Goal: Find specific page/section: Find specific page/section

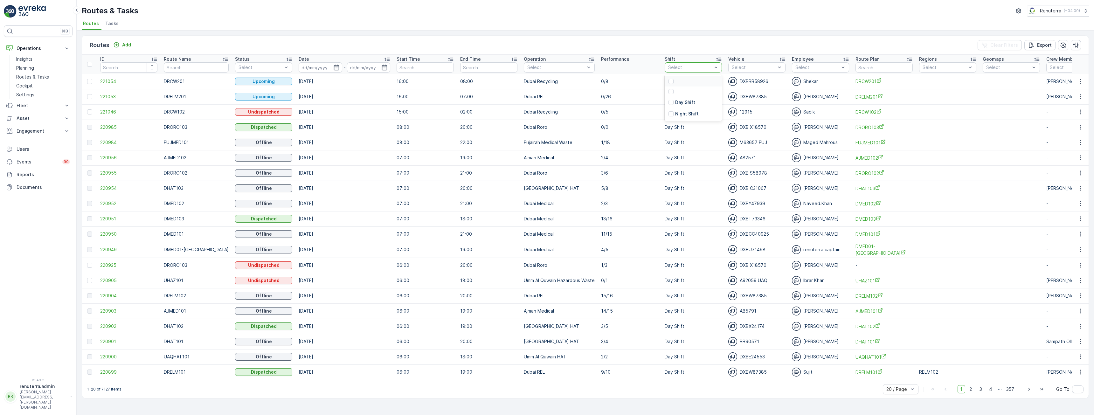
click at [660, 41] on div "Routes Add Clear Filters Export" at bounding box center [585, 45] width 1006 height 19
click at [30, 89] on p "Engagement" at bounding box center [38, 86] width 43 height 6
click at [33, 49] on p "Operations" at bounding box center [38, 48] width 43 height 6
click at [31, 77] on p "Routes & Tasks" at bounding box center [32, 77] width 33 height 6
click at [33, 138] on link "Insights" at bounding box center [43, 141] width 59 height 9
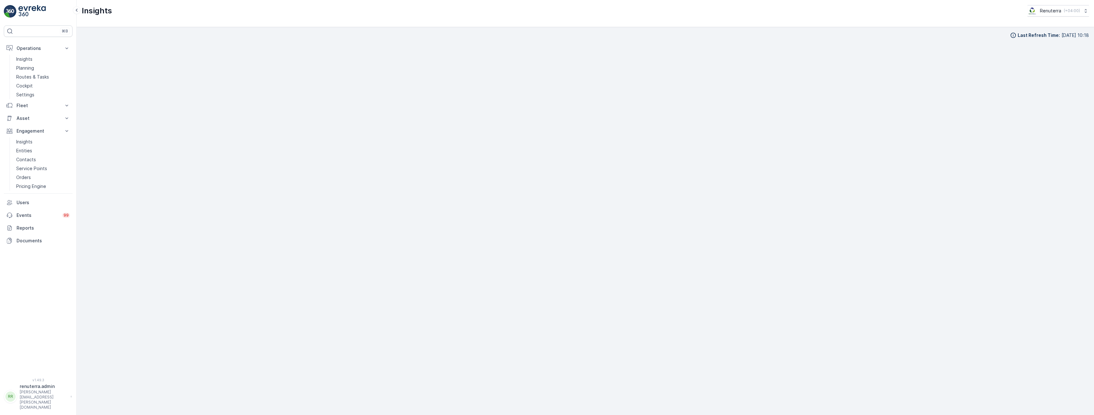
scroll to position [12, 0]
click at [32, 139] on p "Insights" at bounding box center [24, 142] width 16 height 6
